Goal: Find specific page/section: Find specific page/section

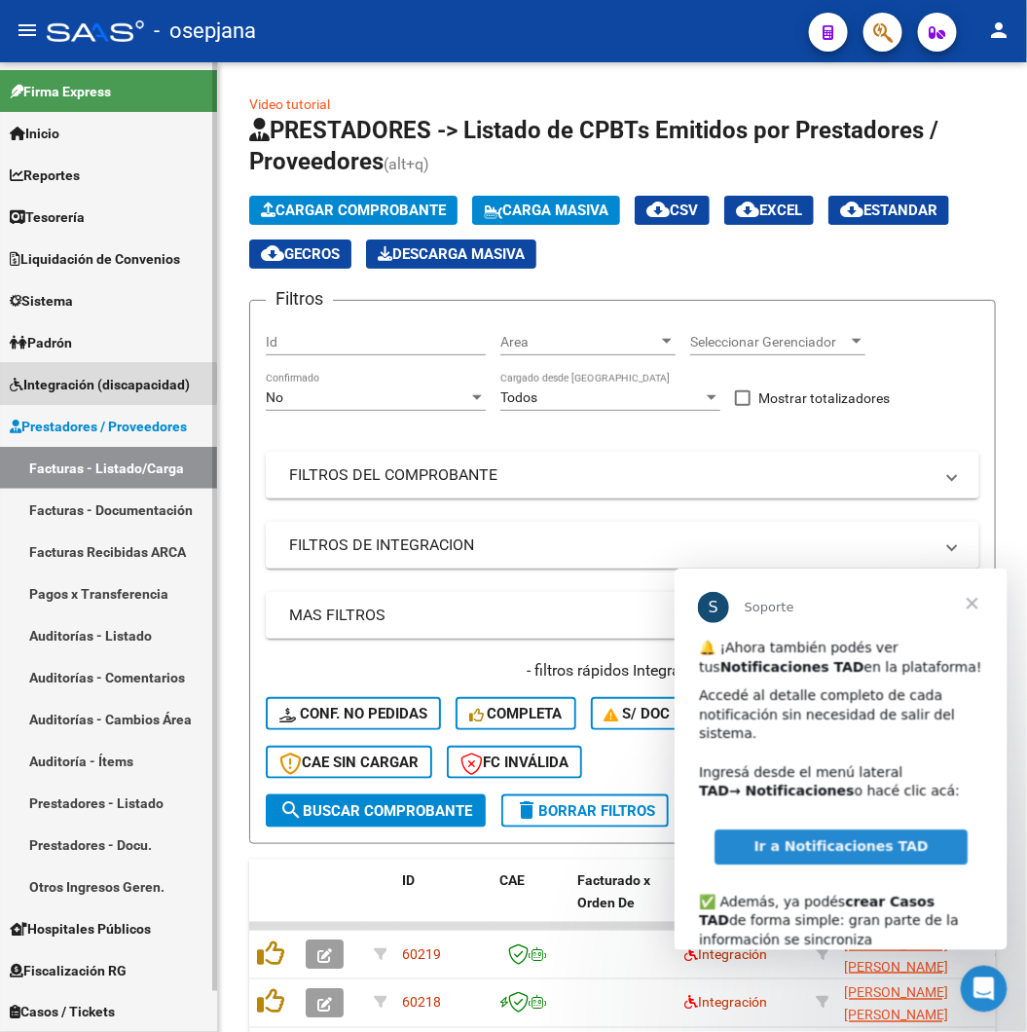
click at [56, 383] on span "Integración (discapacidad)" at bounding box center [100, 384] width 180 height 21
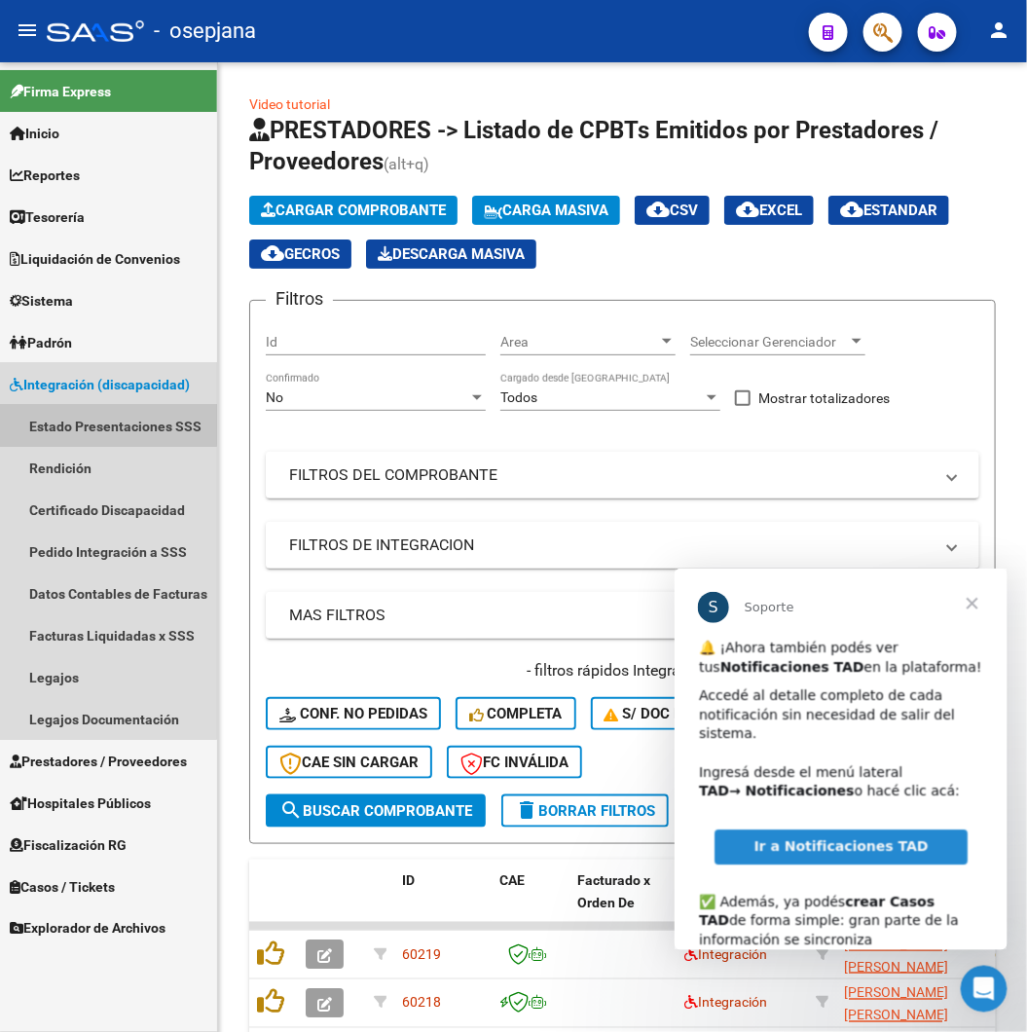
click at [63, 417] on link "Estado Presentaciones SSS" at bounding box center [108, 426] width 217 height 42
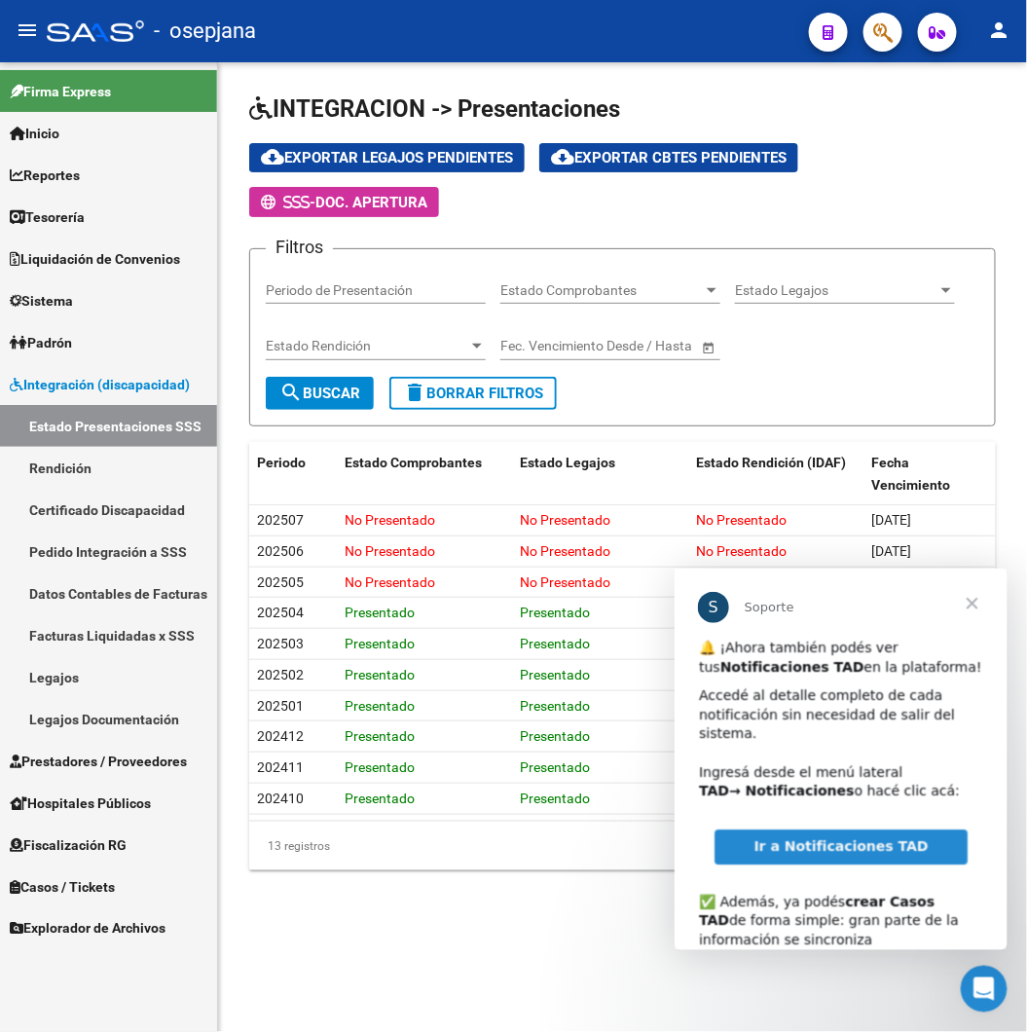
click at [971, 602] on span "Cerrar" at bounding box center [972, 603] width 70 height 70
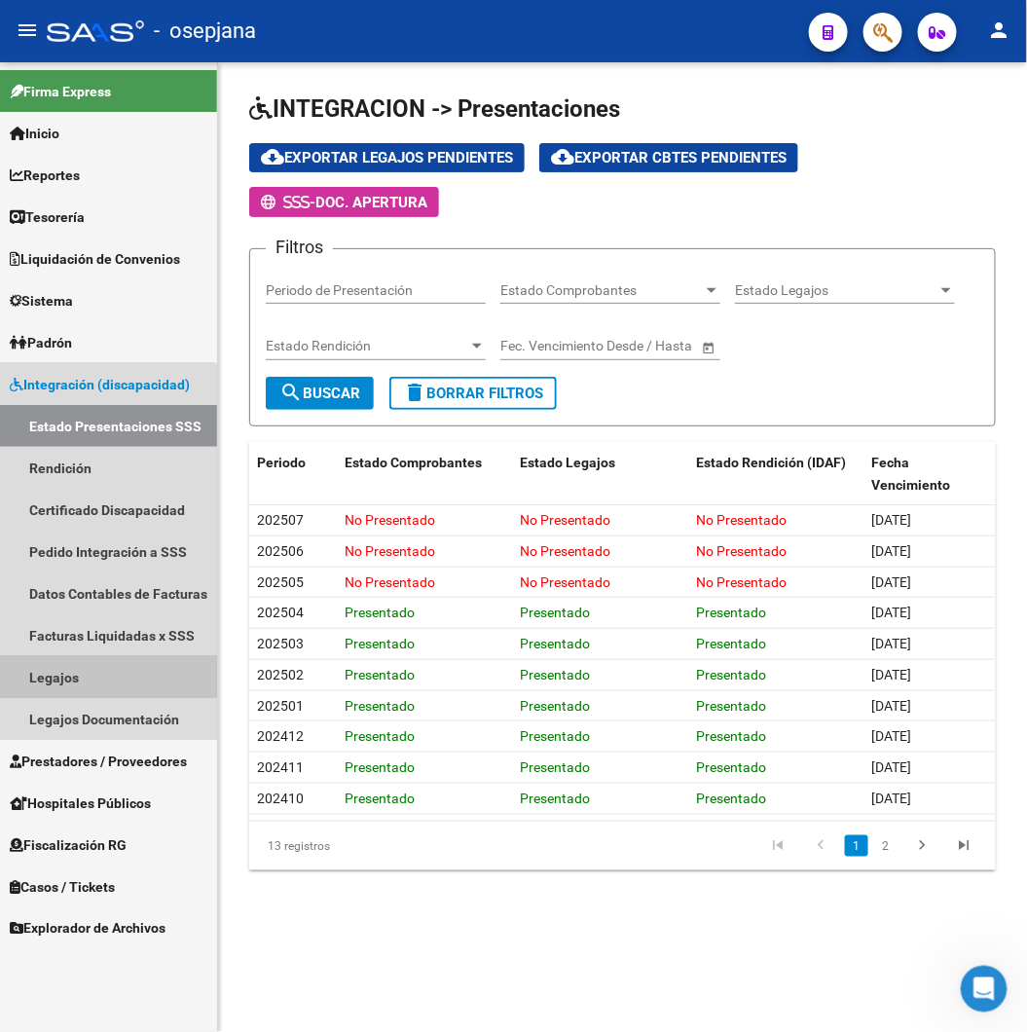
click at [71, 675] on link "Legajos" at bounding box center [108, 677] width 217 height 42
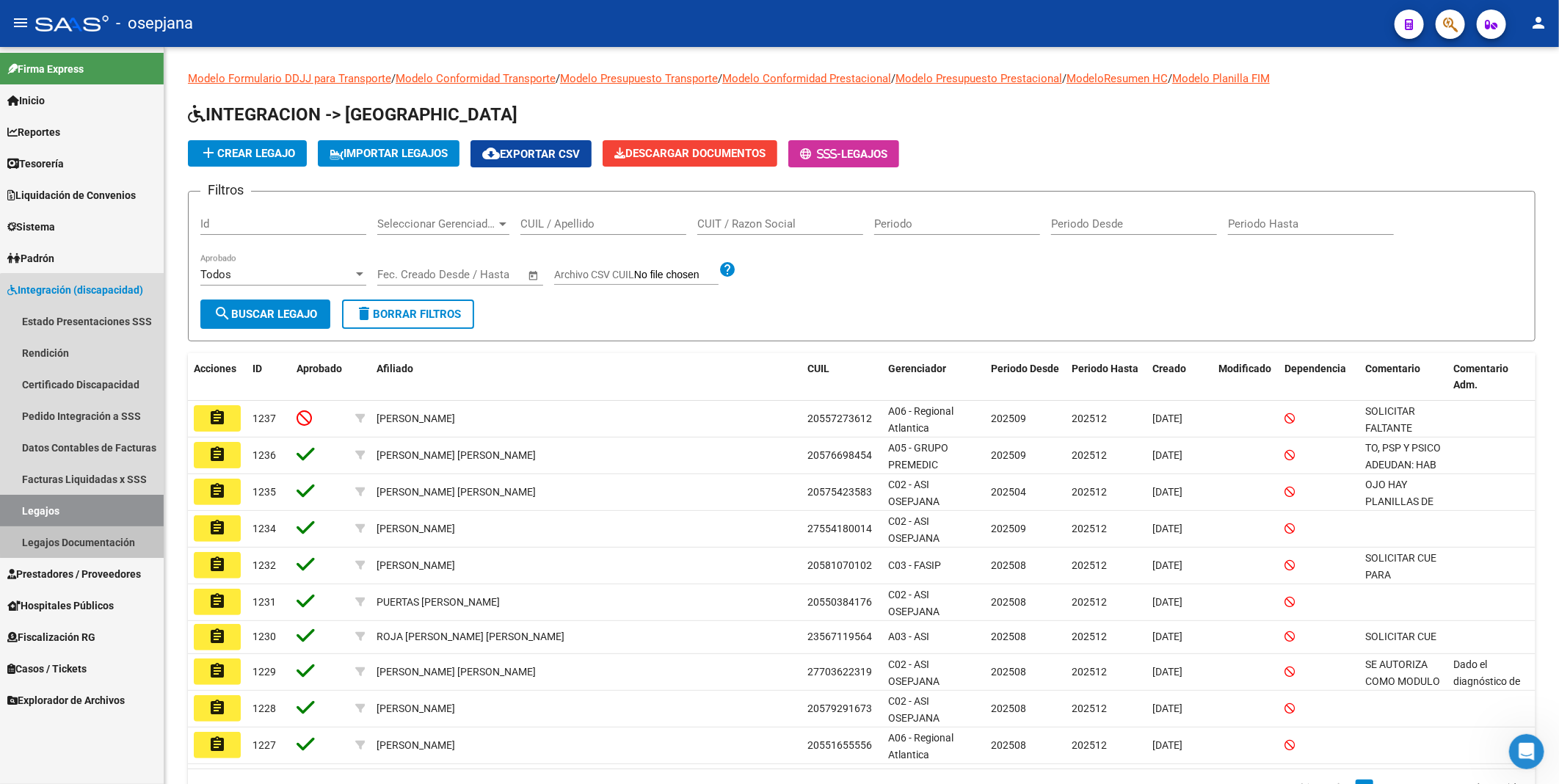
click at [96, 539] on link "Legajos Documentación" at bounding box center [81, 542] width 164 height 32
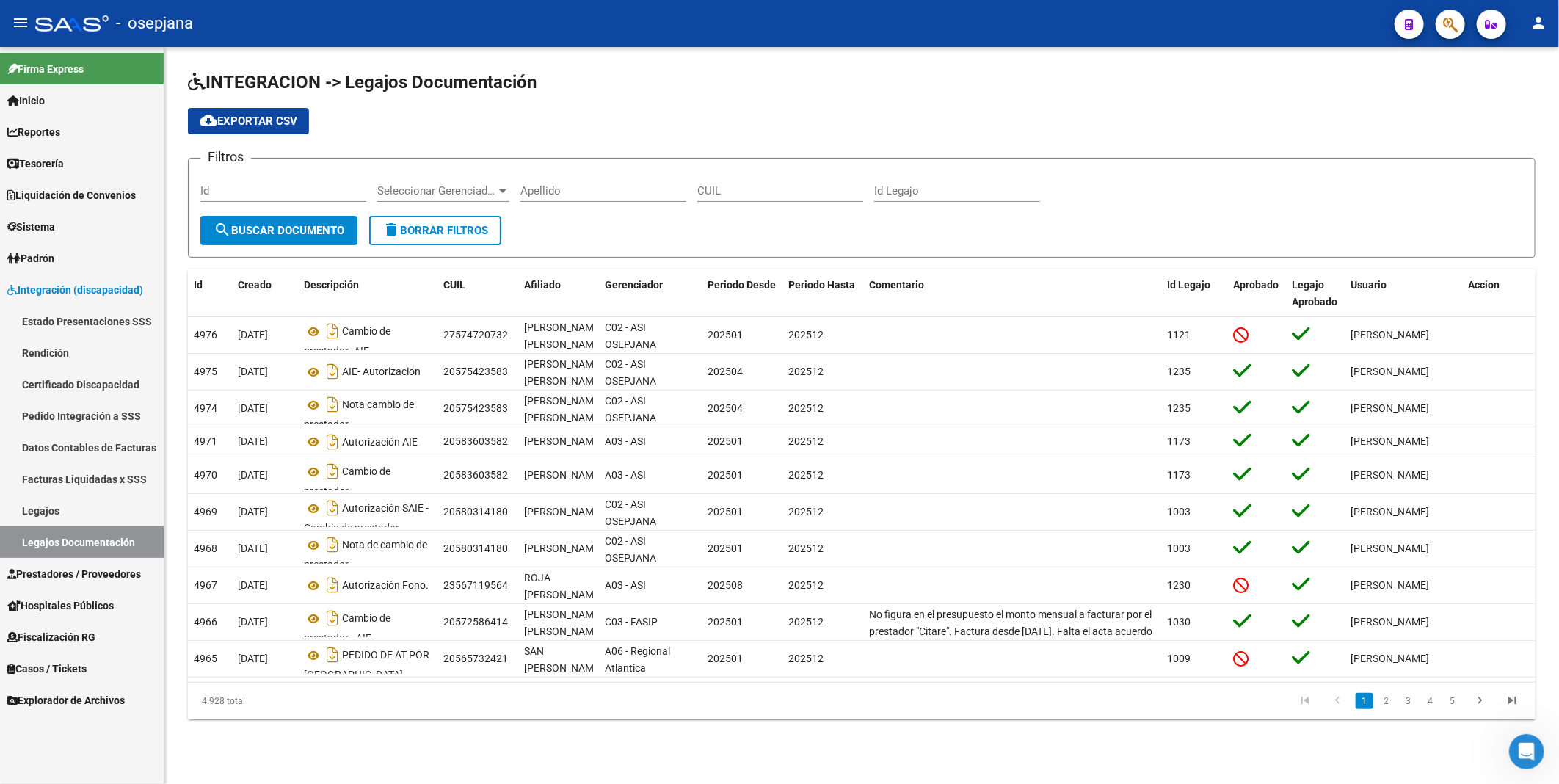
click at [75, 513] on link "Legajos" at bounding box center [81, 510] width 164 height 32
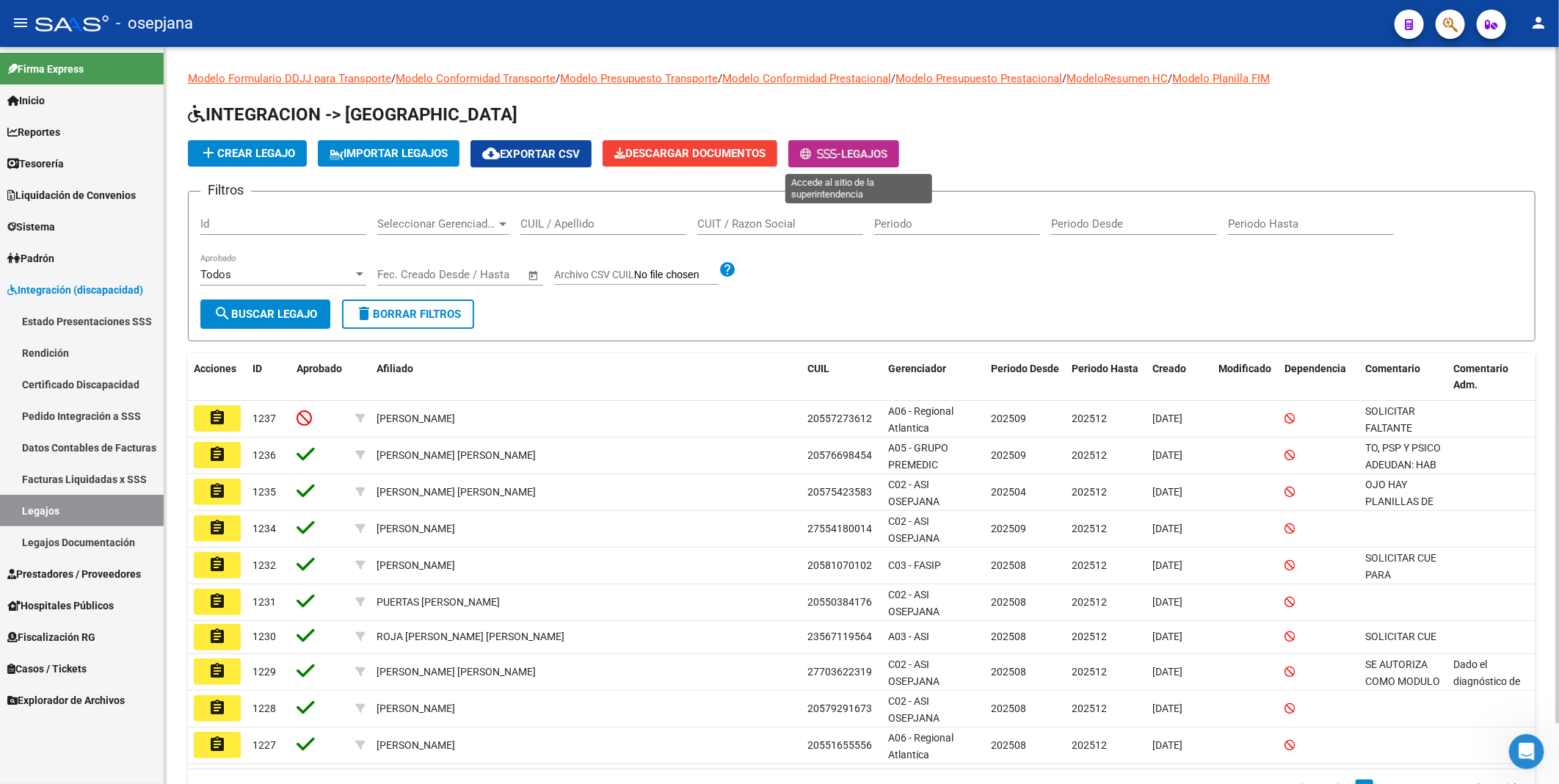
click at [773, 145] on button "- Legajos" at bounding box center [844, 154] width 111 height 27
